Goal: Transaction & Acquisition: Book appointment/travel/reservation

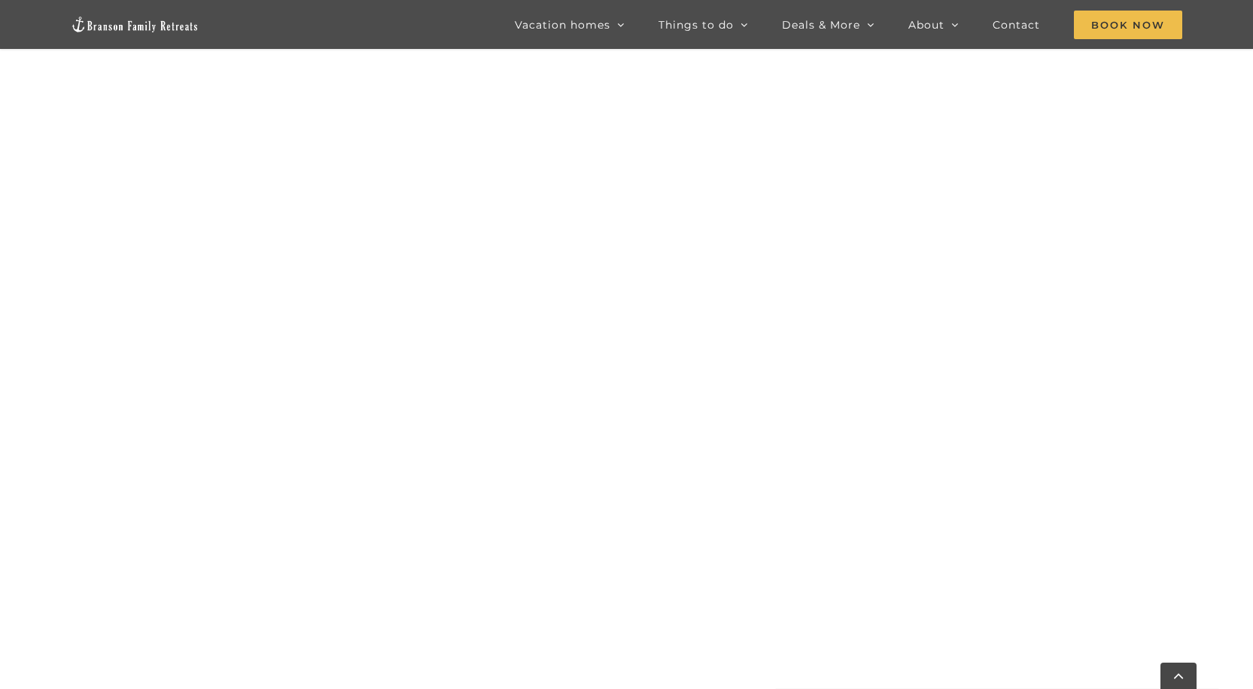
scroll to position [1140, 0]
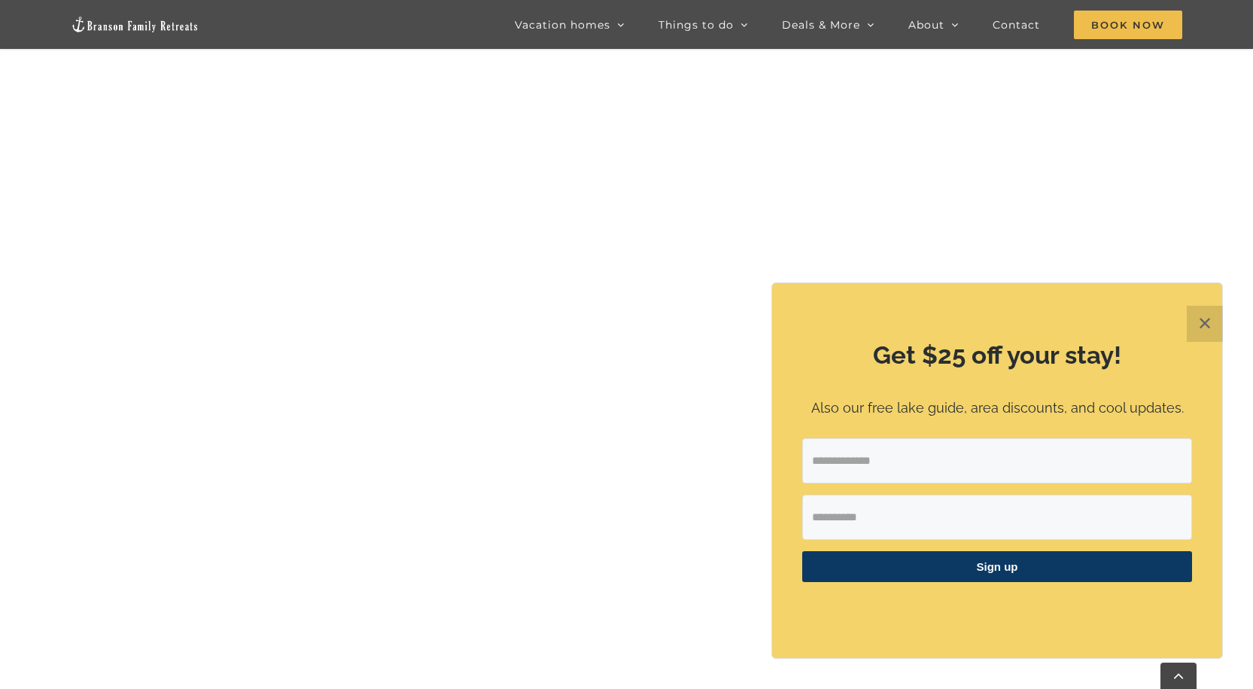
click at [1220, 324] on button "✕" at bounding box center [1205, 324] width 36 height 36
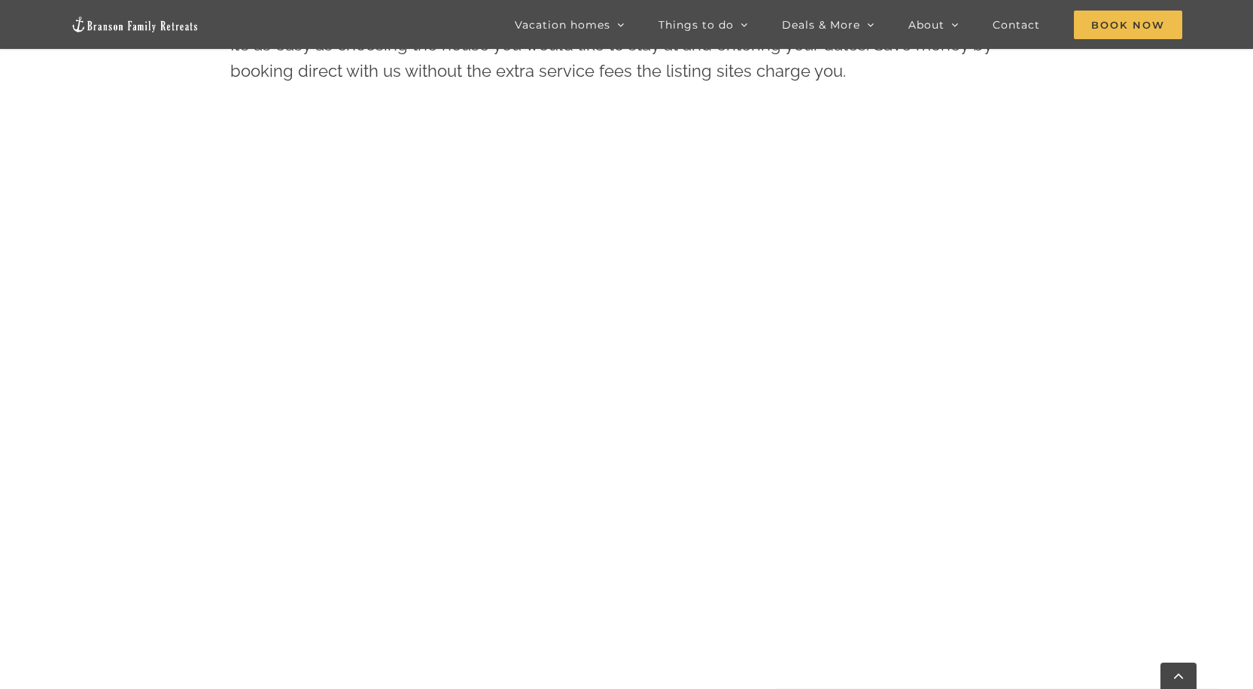
scroll to position [764, 0]
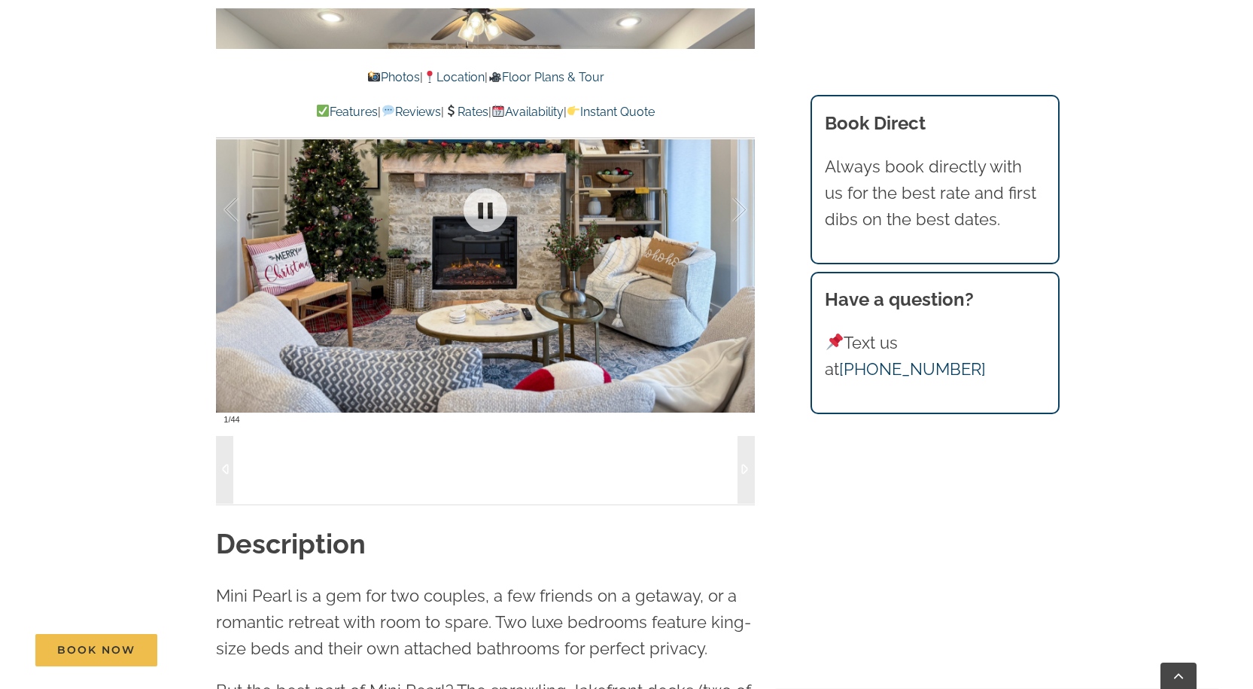
scroll to position [1054, 0]
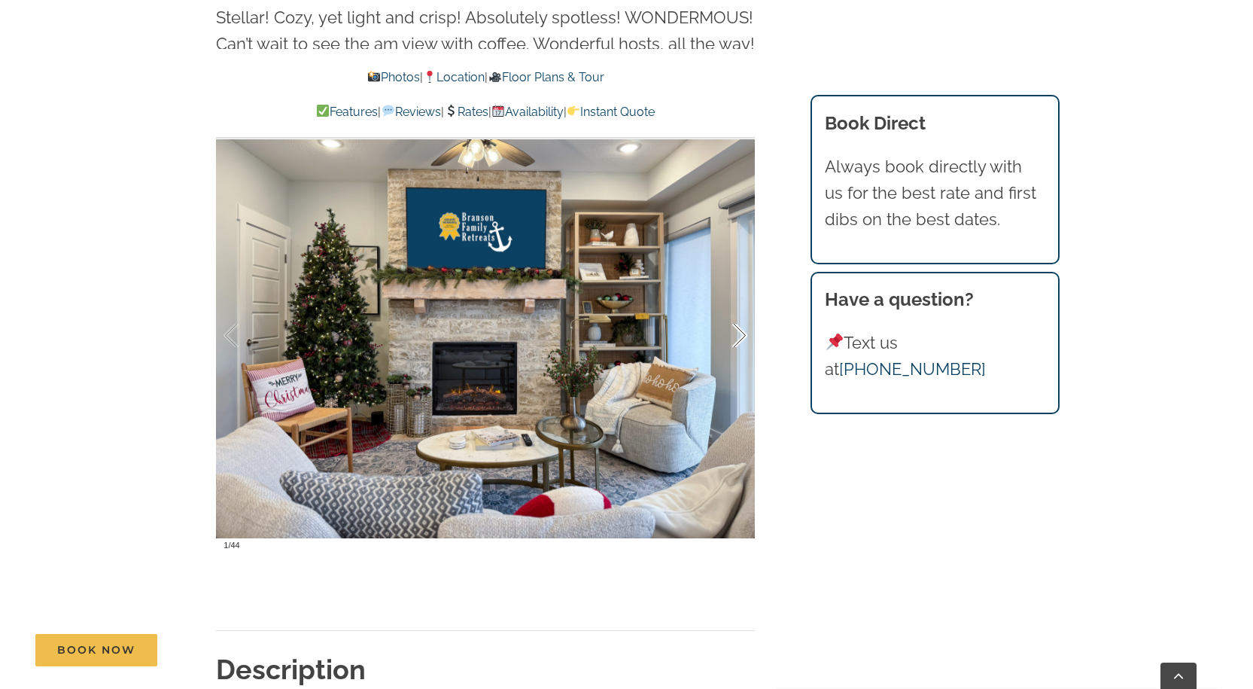
click at [735, 312] on div at bounding box center [724, 335] width 47 height 93
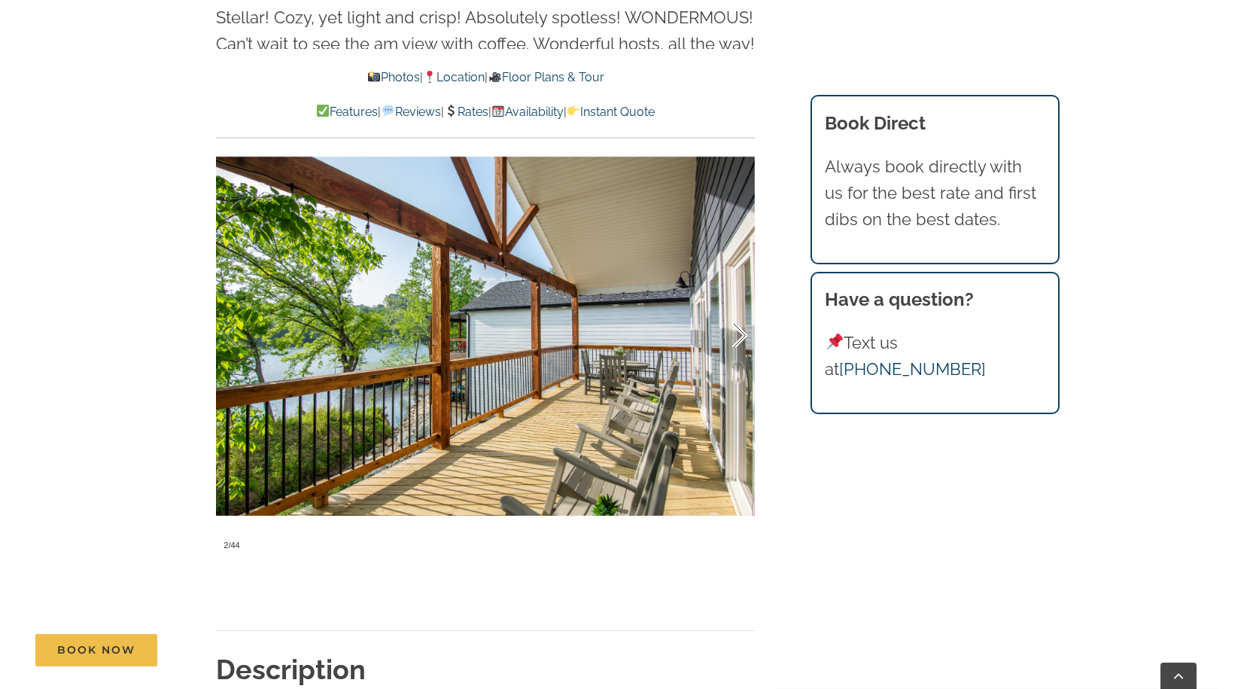
click at [735, 312] on div at bounding box center [724, 335] width 47 height 93
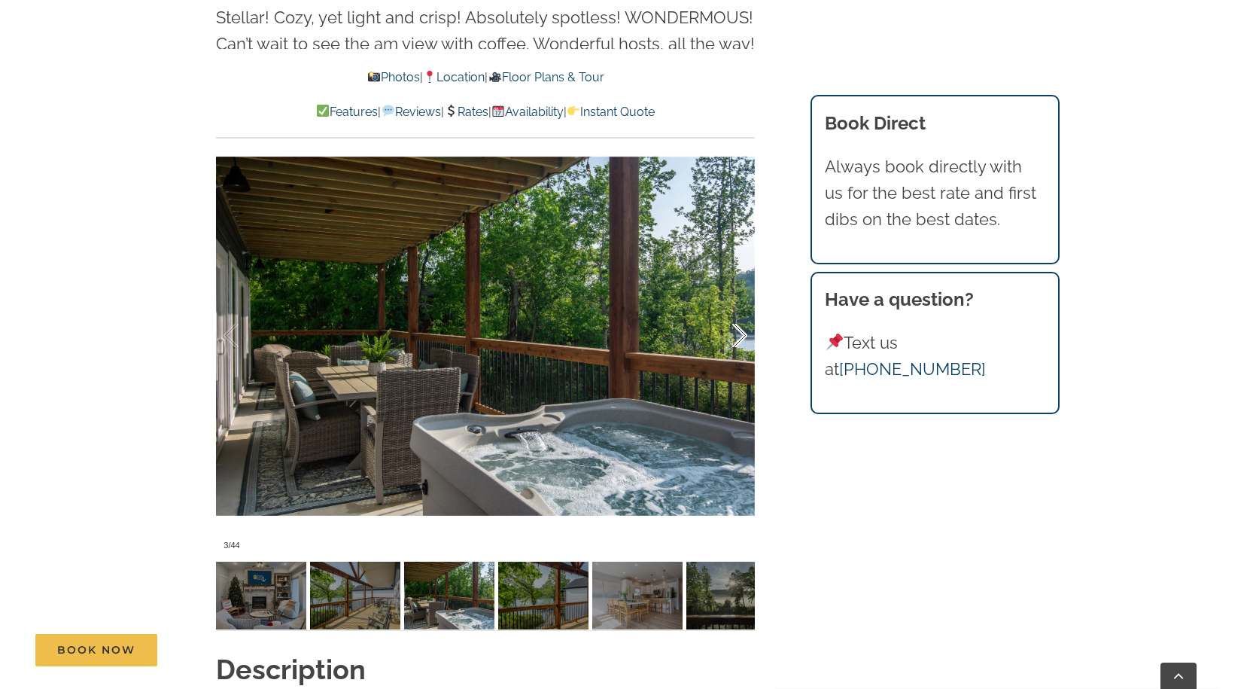
click at [735, 312] on div at bounding box center [724, 335] width 47 height 93
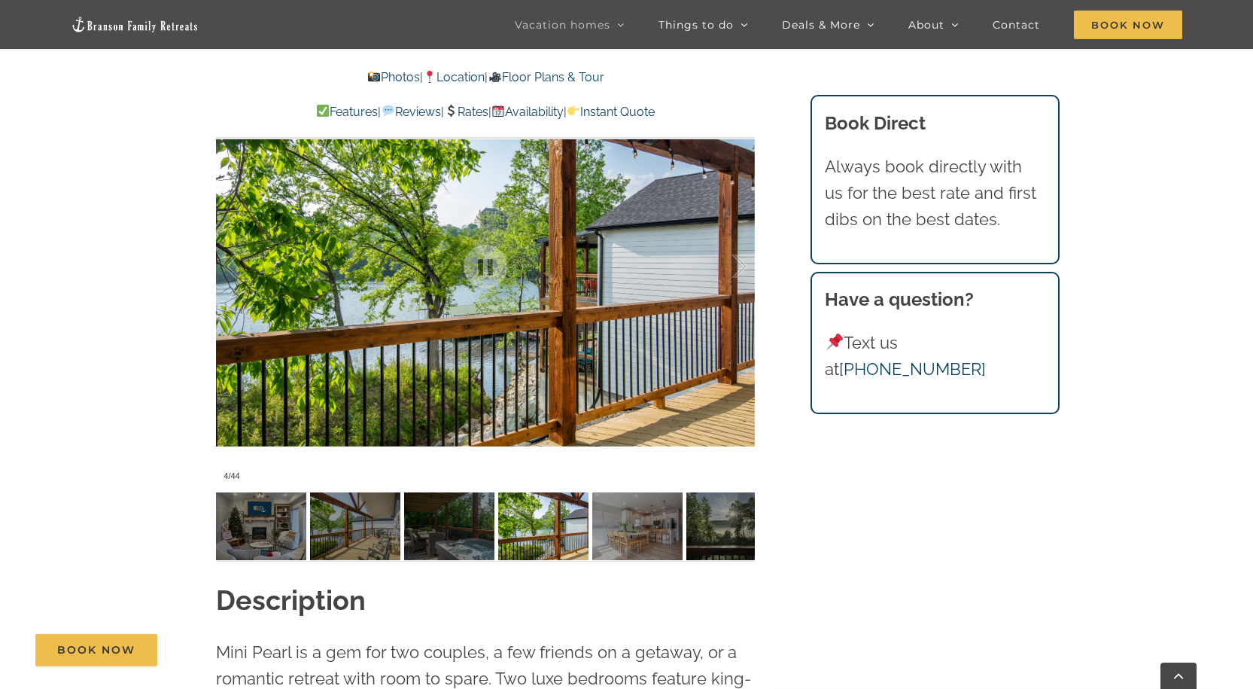
scroll to position [1129, 0]
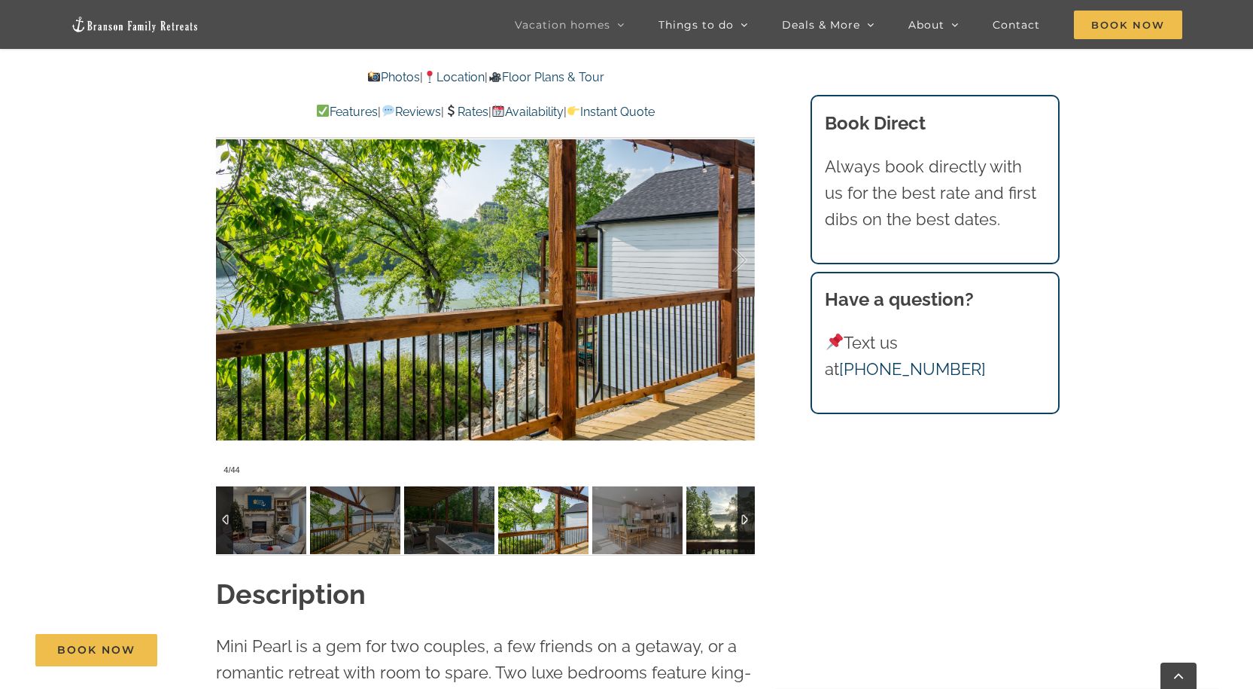
click at [711, 498] on img at bounding box center [732, 520] width 90 height 68
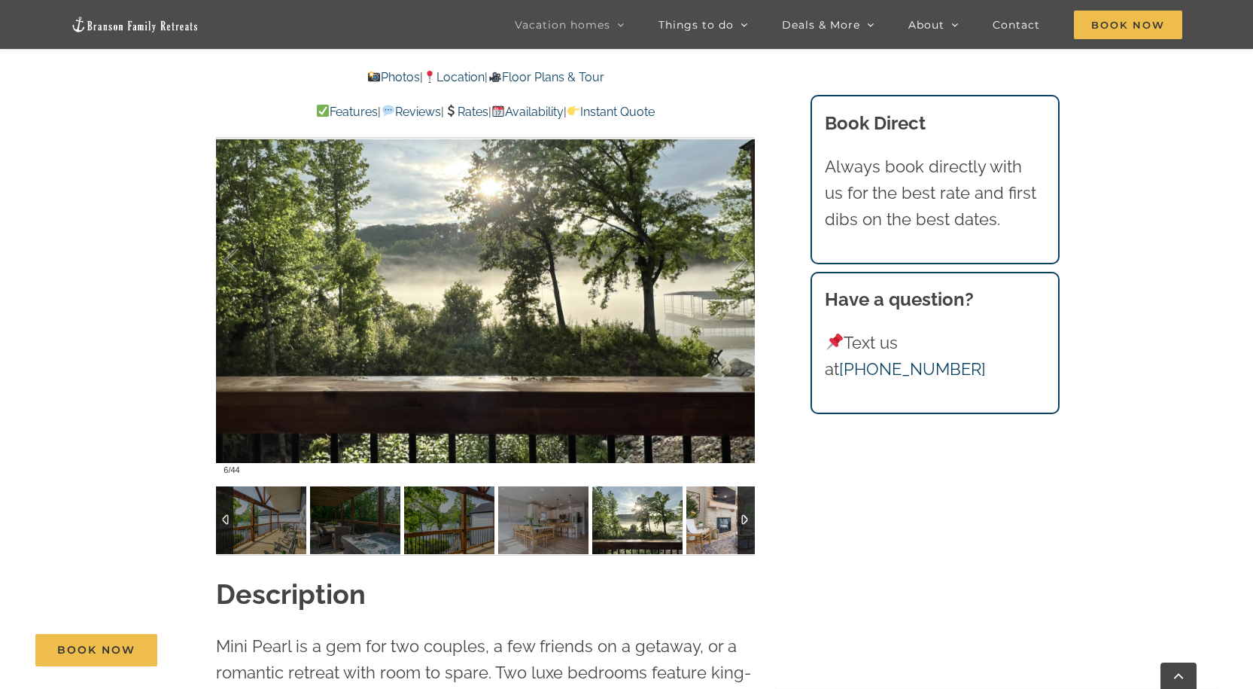
click at [711, 498] on img at bounding box center [732, 520] width 90 height 68
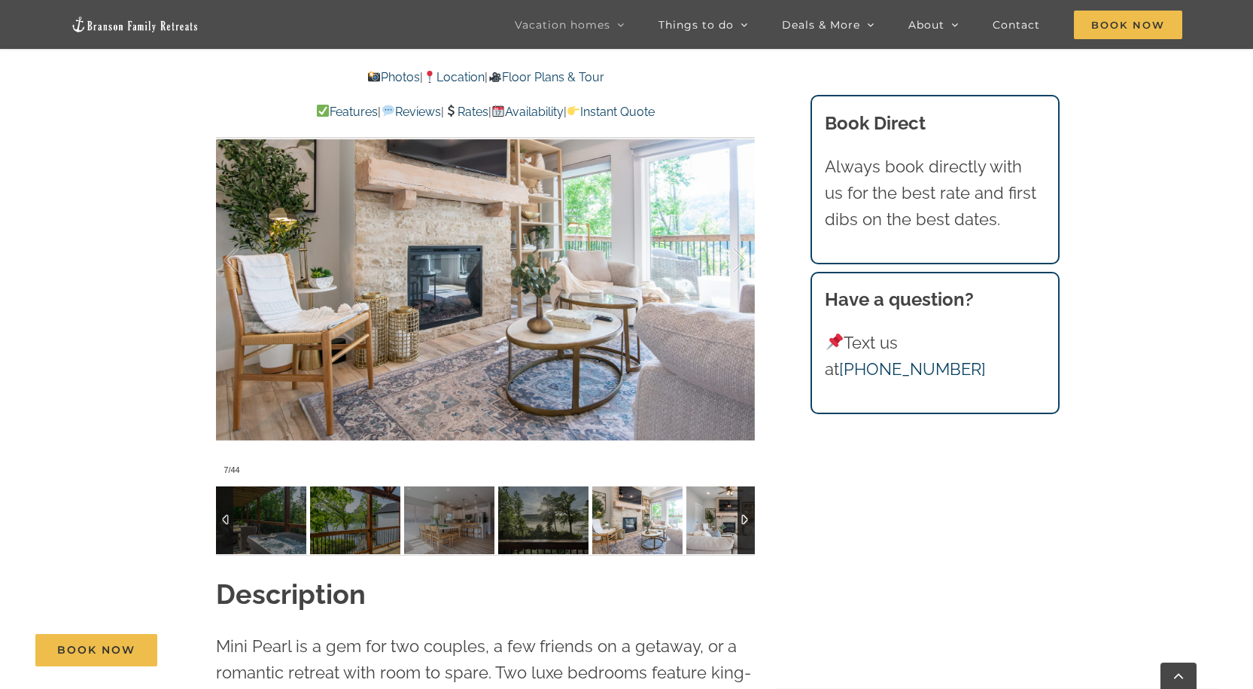
click at [711, 498] on img at bounding box center [732, 520] width 90 height 68
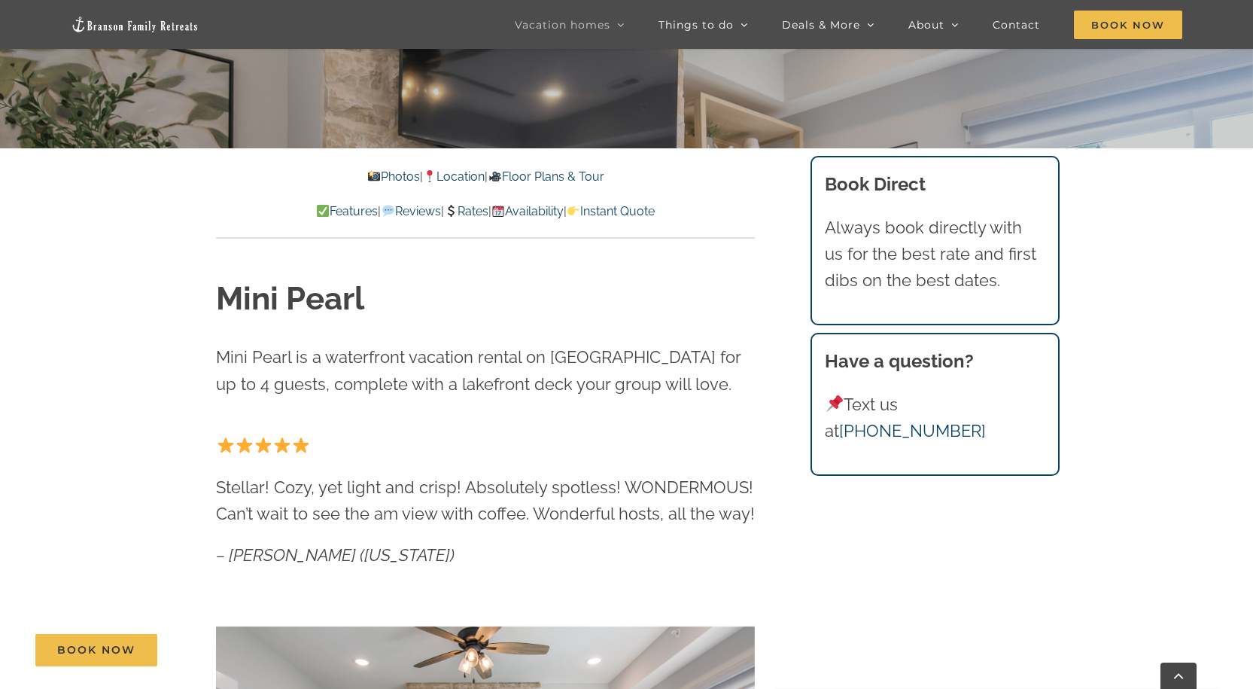
scroll to position [602, 0]
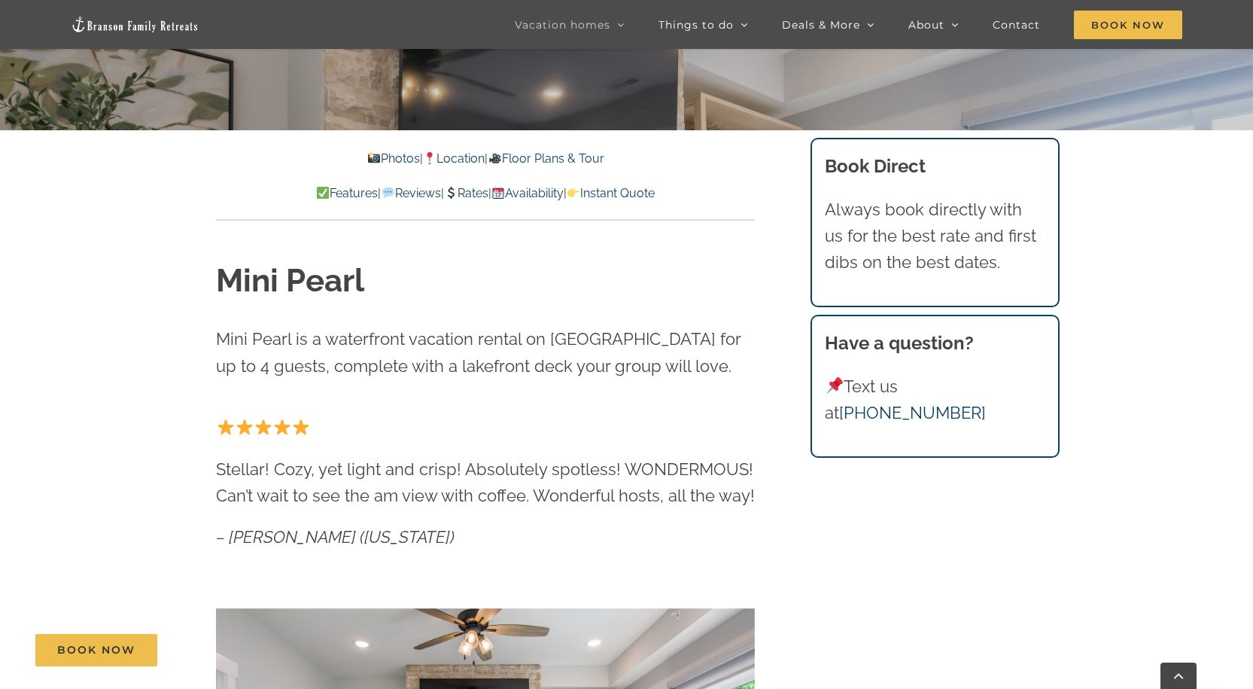
click at [475, 189] on link "Rates" at bounding box center [466, 193] width 44 height 14
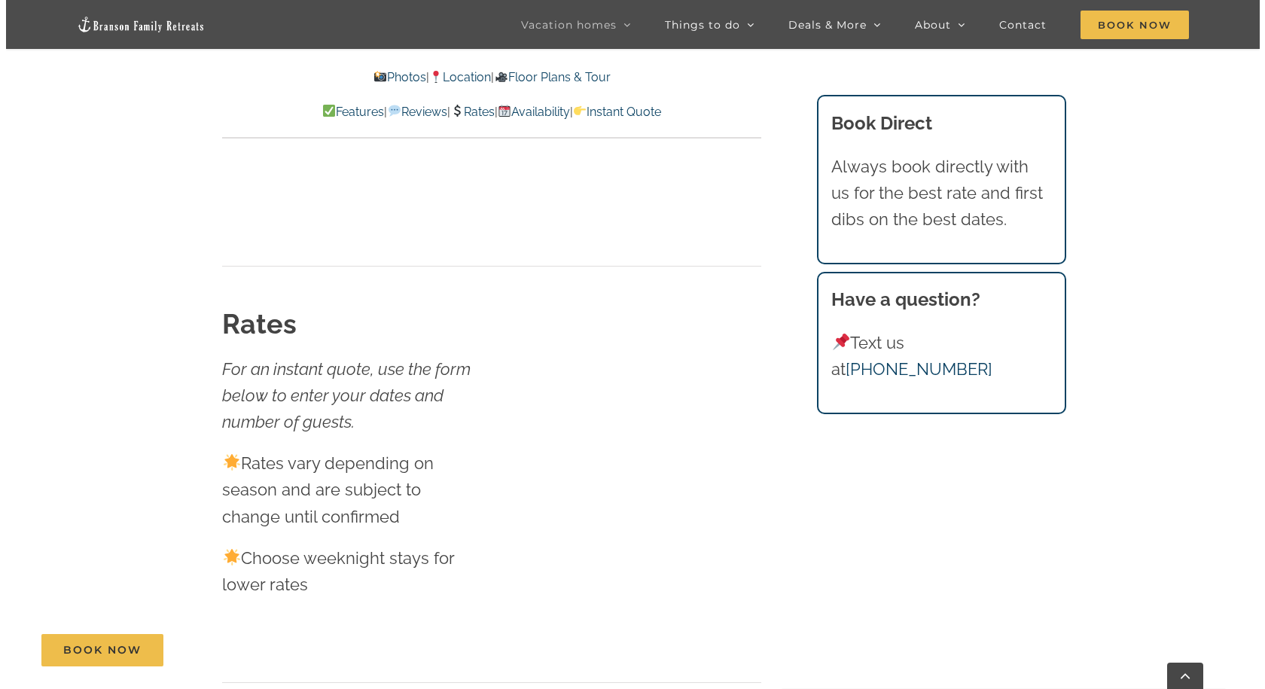
scroll to position [8550, 0]
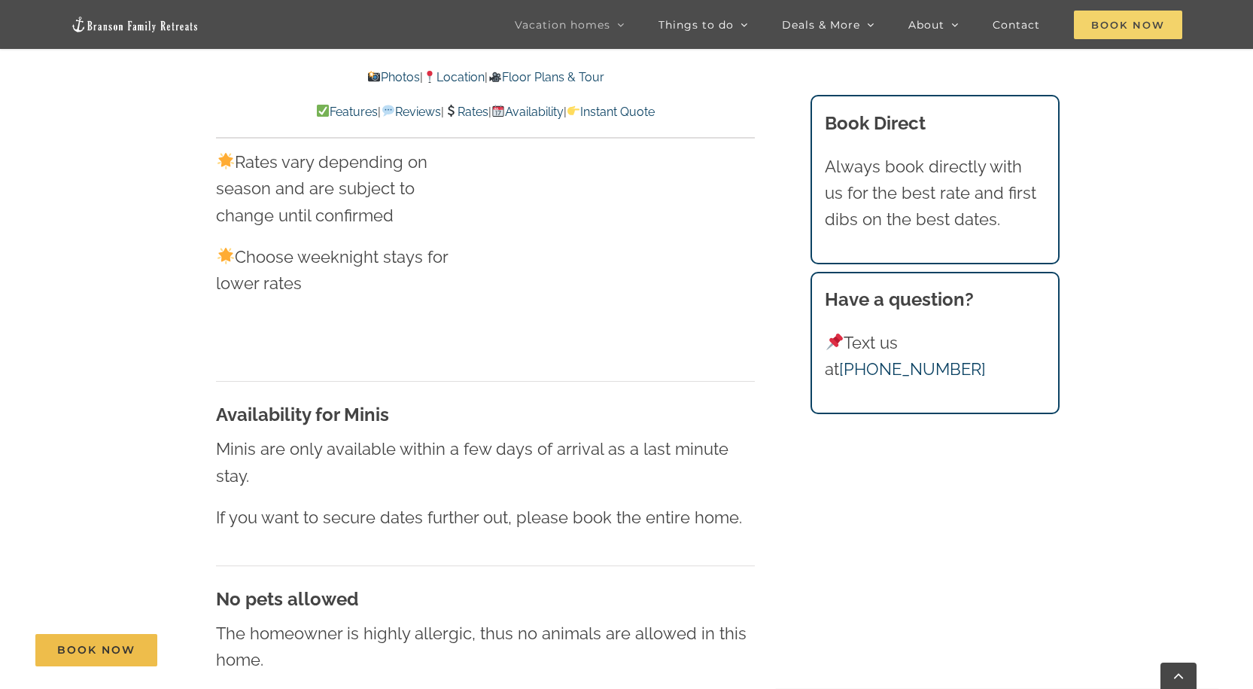
click at [1136, 21] on span "Book Now" at bounding box center [1128, 25] width 108 height 29
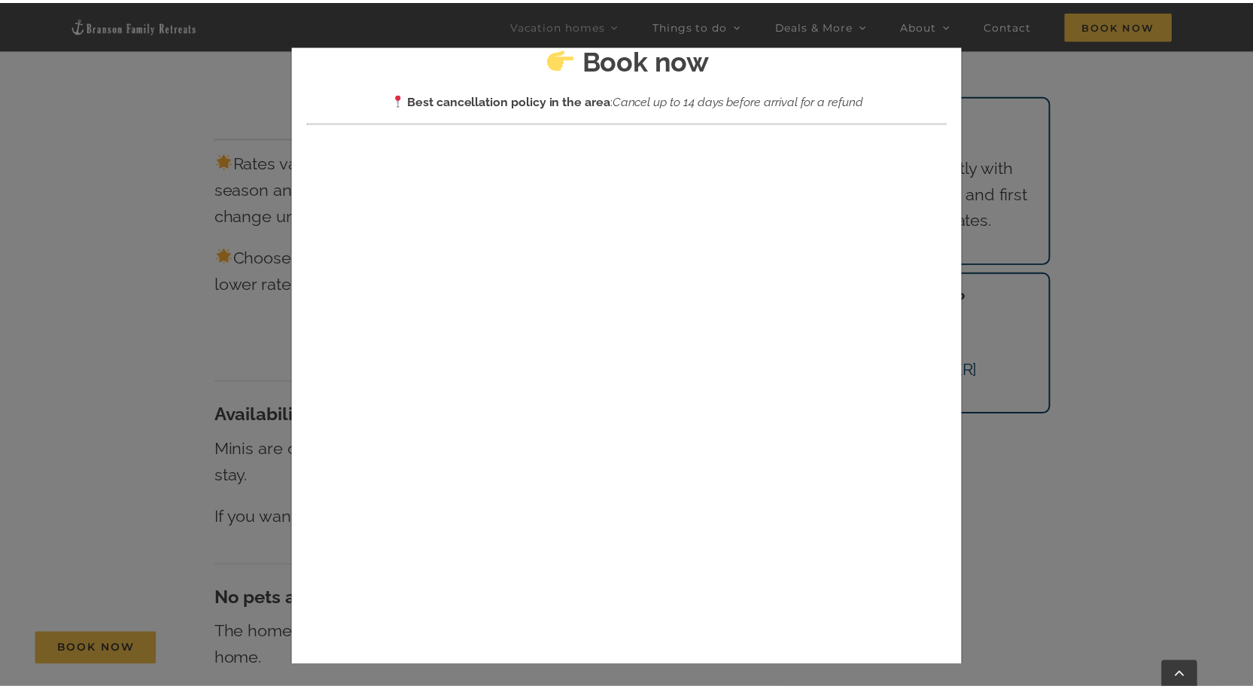
scroll to position [0, 0]
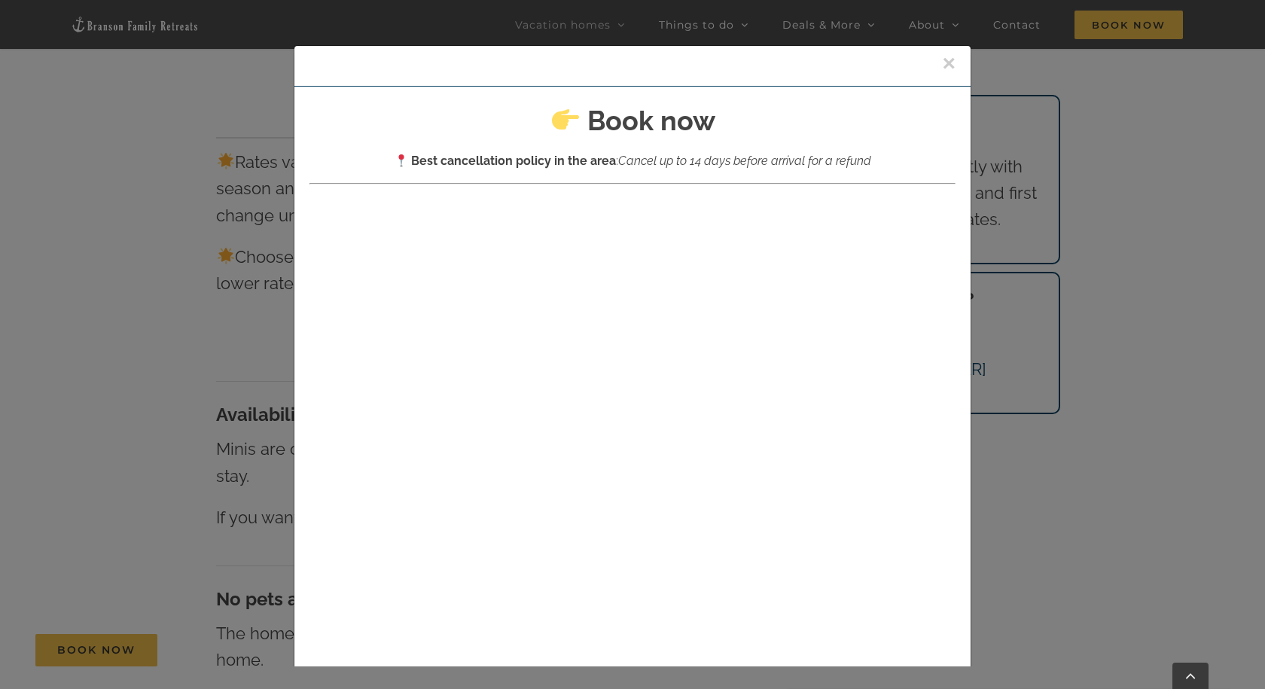
click at [67, 238] on div "× Book now Best cancellation policy in the area : Cancel up to 14 days before a…" at bounding box center [632, 344] width 1265 height 689
